Goal: Task Accomplishment & Management: Use online tool/utility

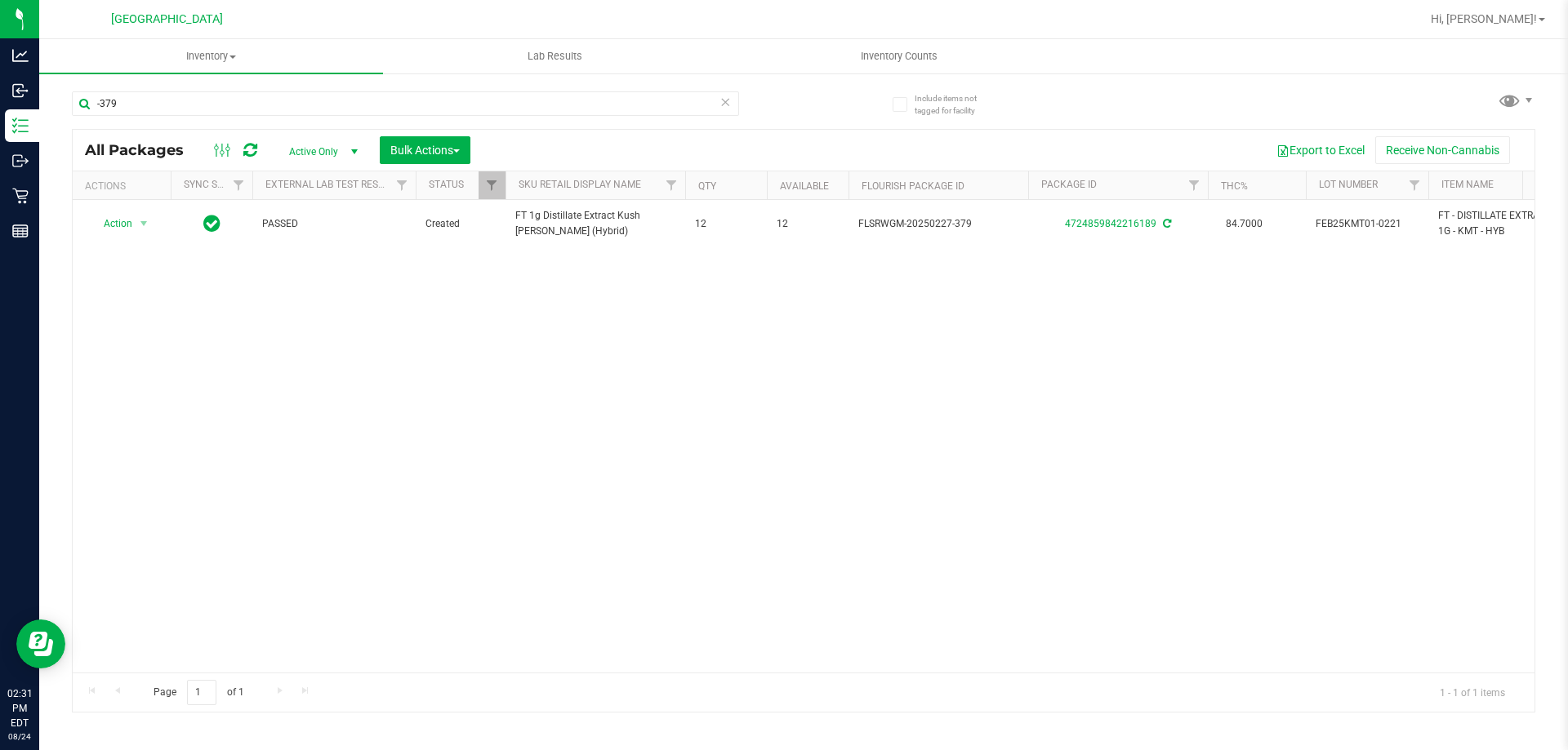
click at [145, 348] on div "Action Action Adjust qty Create package Edit attributes Global inventory Locate…" at bounding box center [803, 435] width 1461 height 472
click at [168, 115] on input "-379" at bounding box center [405, 104] width 667 height 25
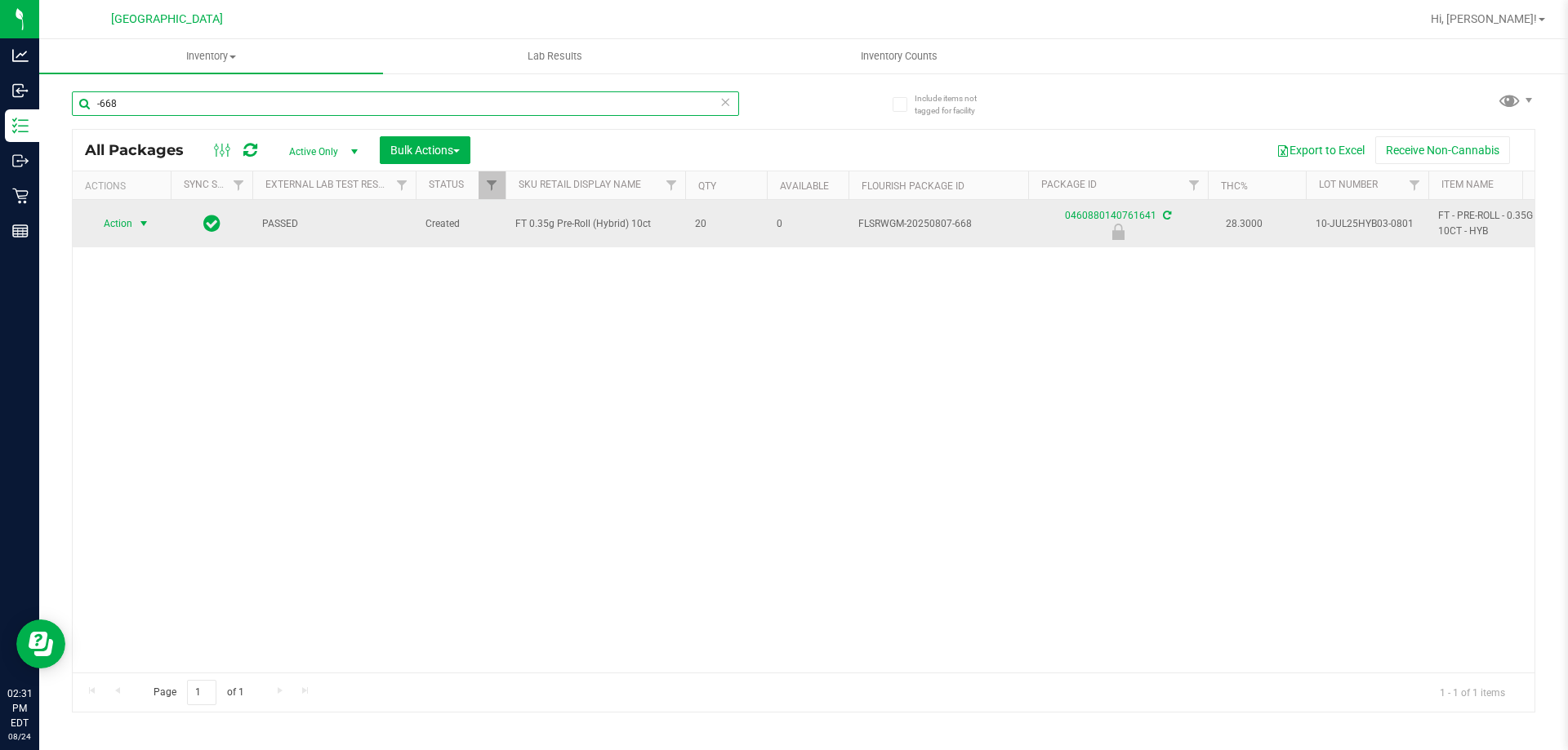
type input "-668"
click at [132, 227] on span "Action" at bounding box center [111, 224] width 44 height 23
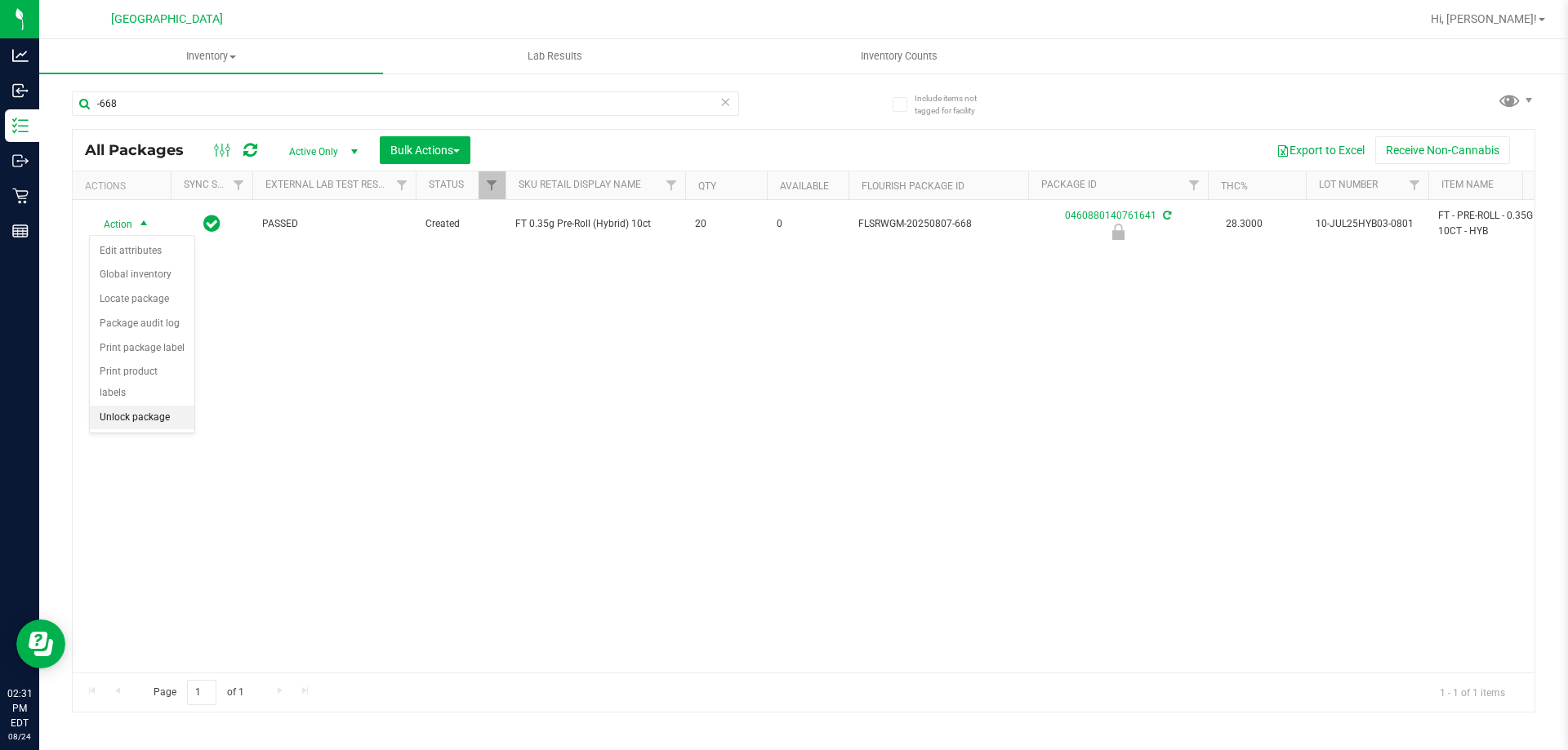
click at [159, 405] on li "Unlock package" at bounding box center [142, 417] width 105 height 25
